Goal: Transaction & Acquisition: Purchase product/service

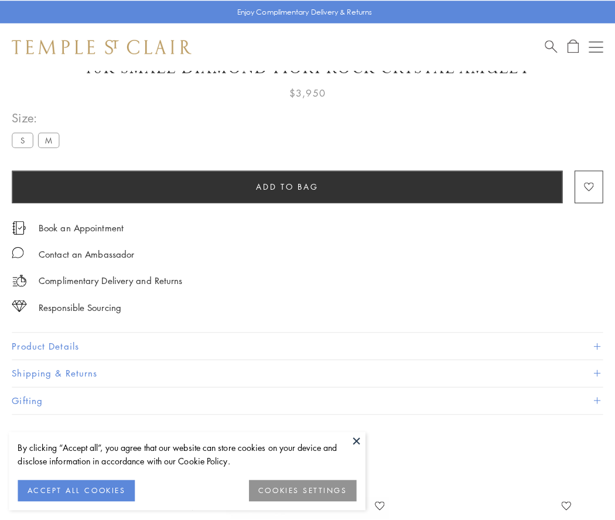
scroll to position [64, 0]
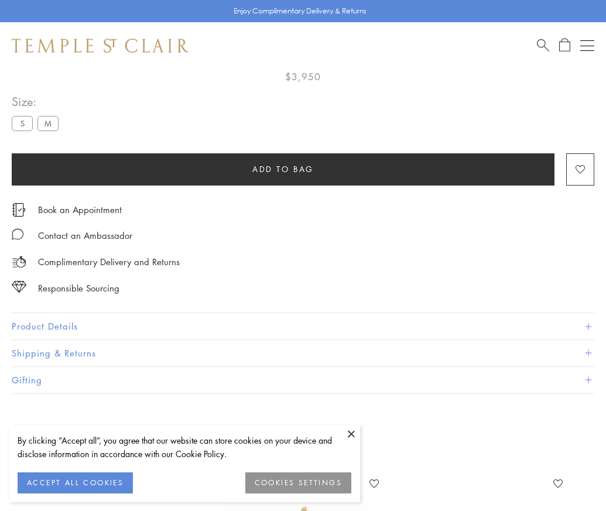
click at [283, 169] on span "Add to bag" at bounding box center [282, 169] width 61 height 13
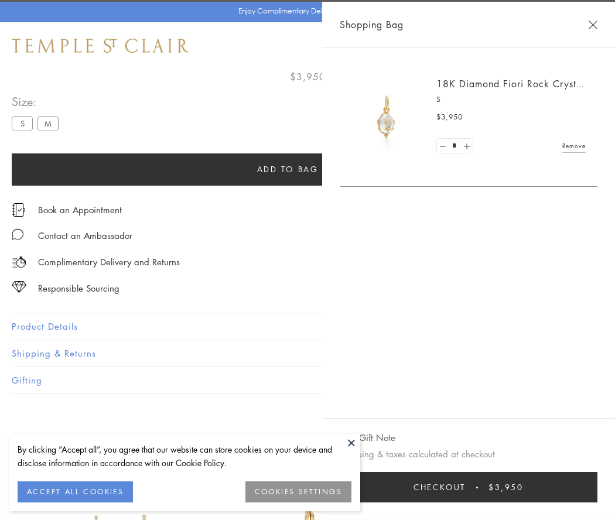
click at [526, 487] on button "Checkout $3,950" at bounding box center [469, 487] width 258 height 30
